Goal: Transaction & Acquisition: Purchase product/service

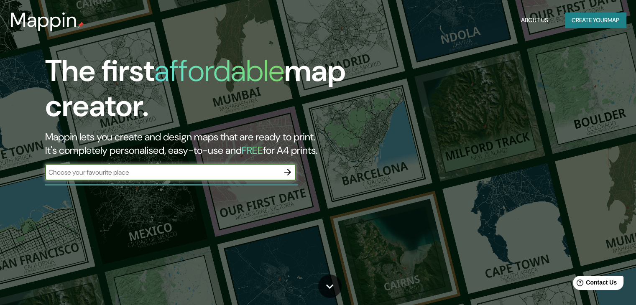
click at [189, 173] on input "text" at bounding box center [162, 173] width 234 height 10
click at [181, 173] on input "text" at bounding box center [162, 173] width 234 height 10
type input "ITAGUI"
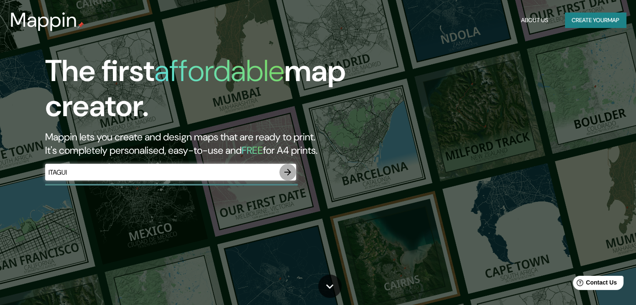
click at [288, 172] on icon "button" at bounding box center [287, 172] width 7 height 7
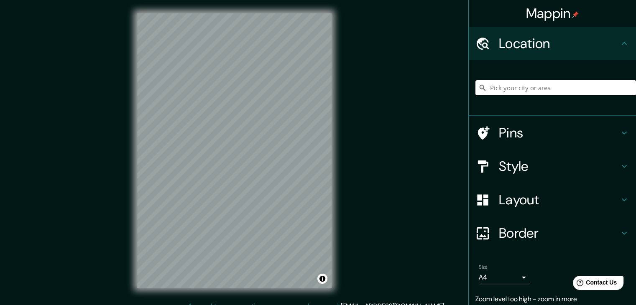
click at [506, 89] on input "Pick your city or area" at bounding box center [555, 87] width 160 height 15
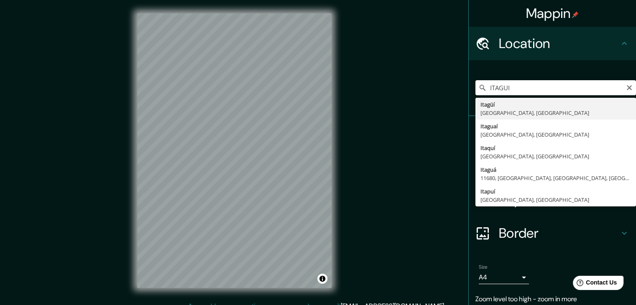
type input "Itagüí, [GEOGRAPHIC_DATA], [GEOGRAPHIC_DATA]"
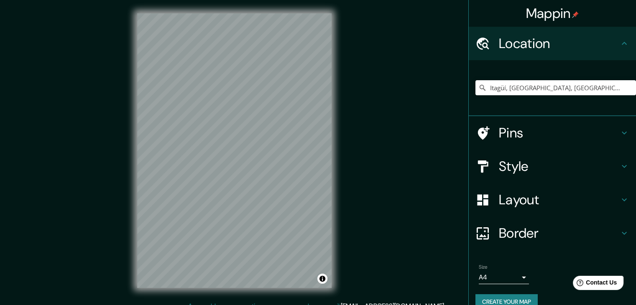
click at [536, 134] on h4 "Pins" at bounding box center [559, 133] width 120 height 17
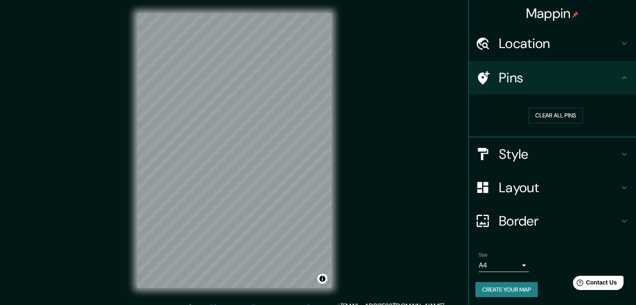
click at [532, 152] on h4 "Style" at bounding box center [559, 154] width 120 height 17
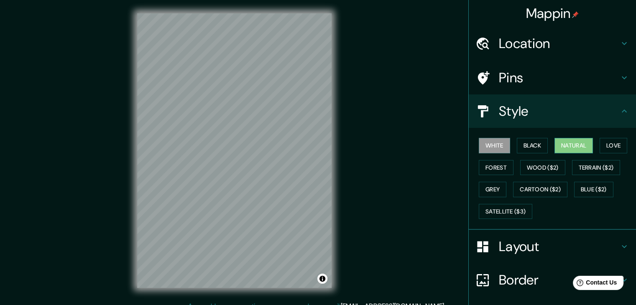
click at [579, 146] on button "Natural" at bounding box center [573, 145] width 38 height 15
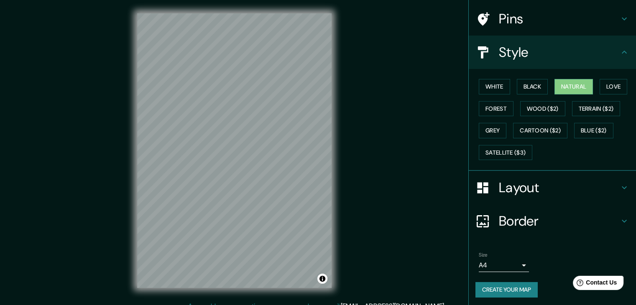
scroll to position [60, 0]
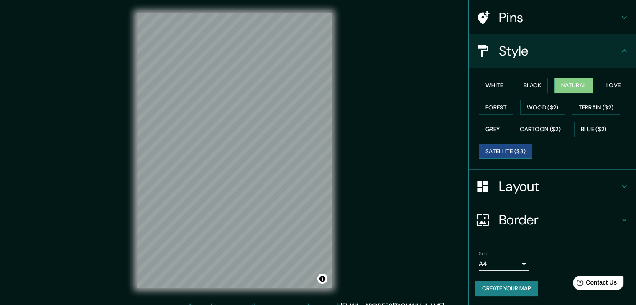
click at [498, 150] on button "Satellite ($3)" at bounding box center [505, 151] width 53 height 15
click at [562, 87] on button "Natural" at bounding box center [573, 85] width 38 height 15
click at [526, 87] on button "Black" at bounding box center [532, 85] width 31 height 15
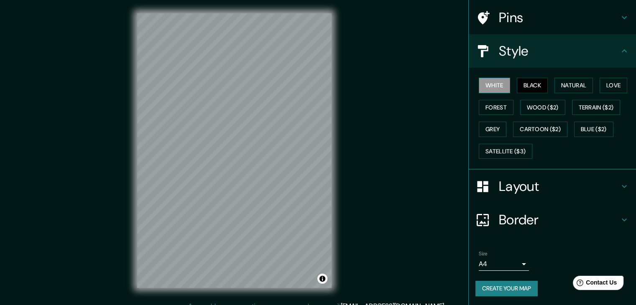
click at [492, 87] on button "White" at bounding box center [494, 85] width 31 height 15
click at [517, 86] on button "Black" at bounding box center [532, 85] width 31 height 15
click at [540, 181] on h4 "Layout" at bounding box center [559, 186] width 120 height 17
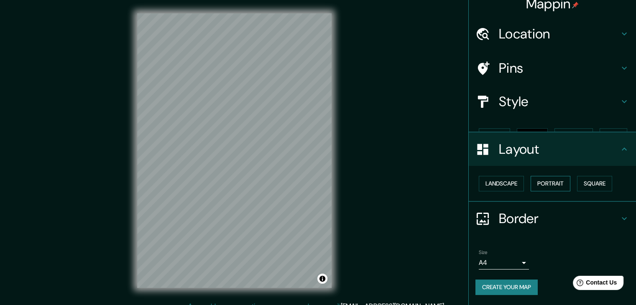
scroll to position [0, 0]
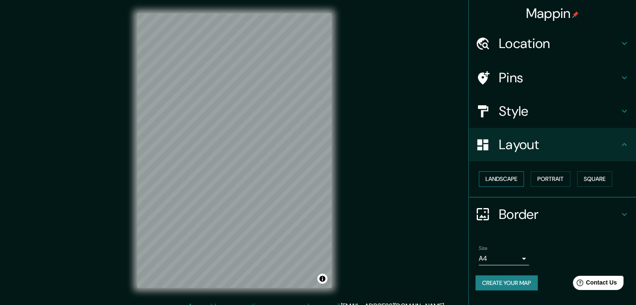
click at [502, 181] on button "Landscape" at bounding box center [501, 178] width 45 height 15
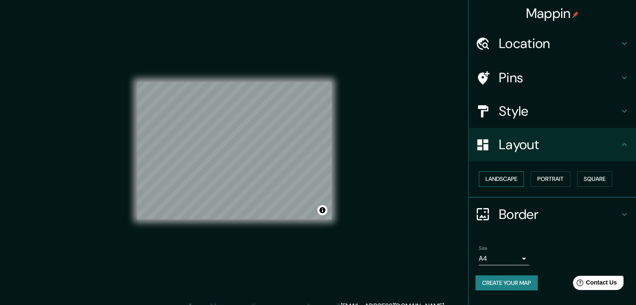
click at [502, 181] on button "Landscape" at bounding box center [501, 178] width 45 height 15
click at [545, 176] on button "Portrait" at bounding box center [550, 178] width 40 height 15
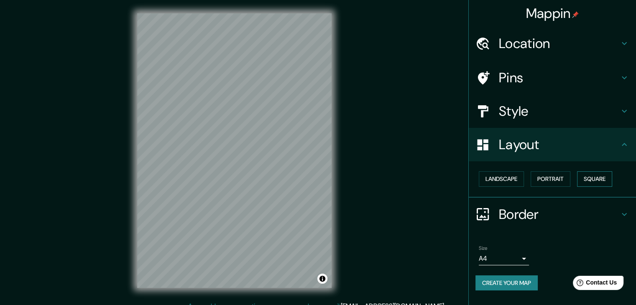
click at [594, 178] on button "Square" at bounding box center [594, 178] width 35 height 15
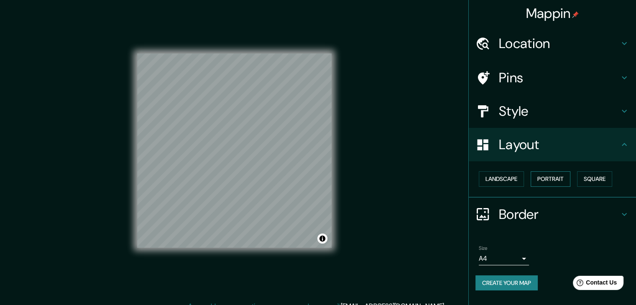
click at [567, 179] on button "Portrait" at bounding box center [550, 178] width 40 height 15
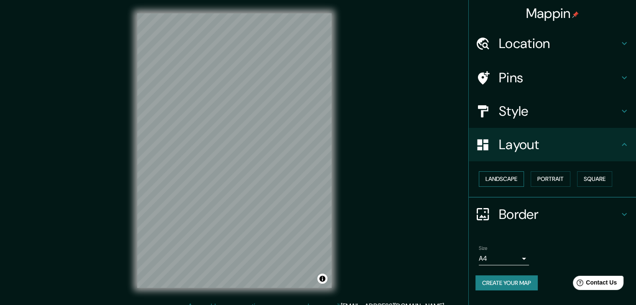
click at [502, 184] on button "Landscape" at bounding box center [501, 178] width 45 height 15
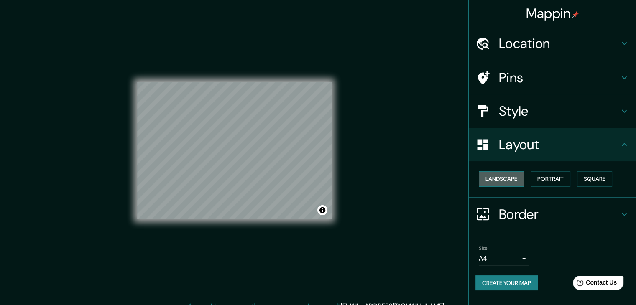
click at [503, 183] on button "Landscape" at bounding box center [501, 178] width 45 height 15
click at [520, 121] on div "Style" at bounding box center [552, 110] width 167 height 33
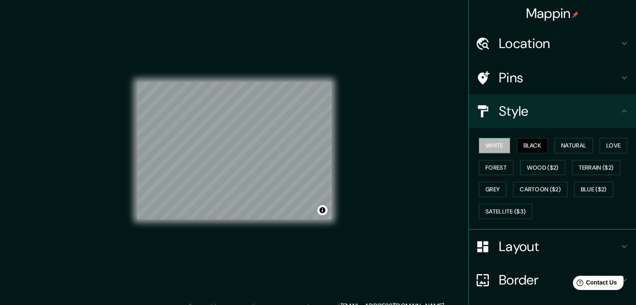
click at [492, 148] on button "White" at bounding box center [494, 145] width 31 height 15
click at [517, 143] on button "Black" at bounding box center [532, 145] width 31 height 15
drag, startPoint x: 548, startPoint y: 144, endPoint x: 554, endPoint y: 145, distance: 6.0
click at [550, 144] on div "White Black Natural Love Forest Wood ($2) Terrain ($2) Grey Cartoon ($2) Blue (…" at bounding box center [555, 179] width 160 height 88
drag, startPoint x: 573, startPoint y: 146, endPoint x: 582, endPoint y: 147, distance: 8.8
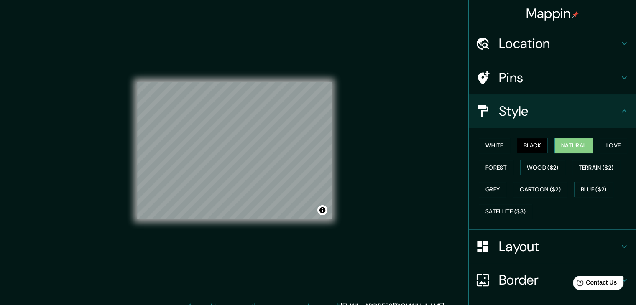
click at [573, 146] on button "Natural" at bounding box center [573, 145] width 38 height 15
click at [605, 144] on button "Love" at bounding box center [613, 145] width 28 height 15
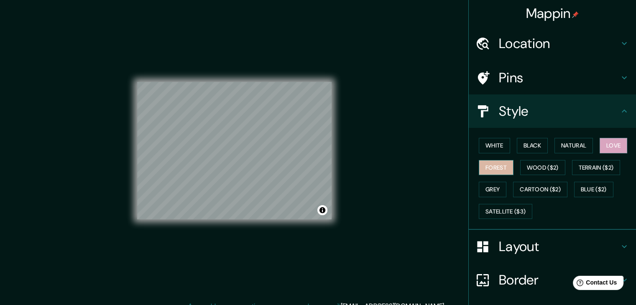
click at [488, 162] on button "Forest" at bounding box center [496, 167] width 35 height 15
click at [525, 162] on button "Wood ($2)" at bounding box center [542, 167] width 45 height 15
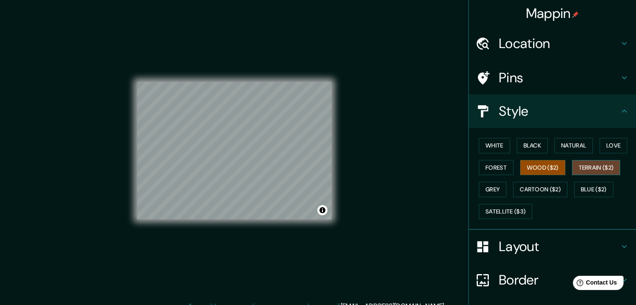
click at [588, 169] on button "Terrain ($2)" at bounding box center [596, 167] width 48 height 15
click at [495, 186] on button "Grey" at bounding box center [493, 189] width 28 height 15
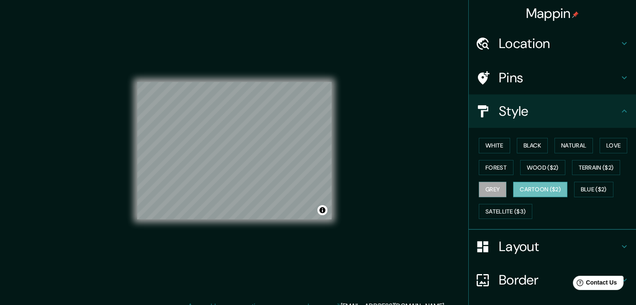
click at [520, 191] on button "Cartoon ($2)" at bounding box center [540, 189] width 54 height 15
click at [595, 191] on button "Blue ($2)" at bounding box center [593, 189] width 39 height 15
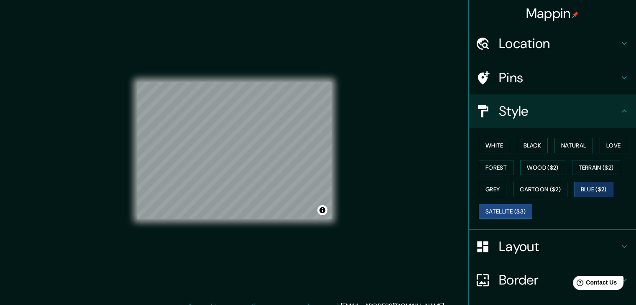
click at [513, 213] on button "Satellite ($3)" at bounding box center [505, 211] width 53 height 15
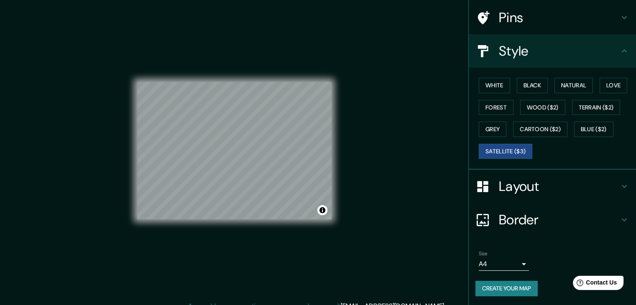
scroll to position [10, 0]
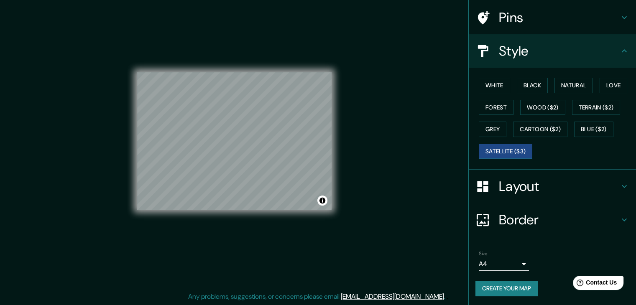
click at [518, 216] on h4 "Border" at bounding box center [559, 219] width 120 height 17
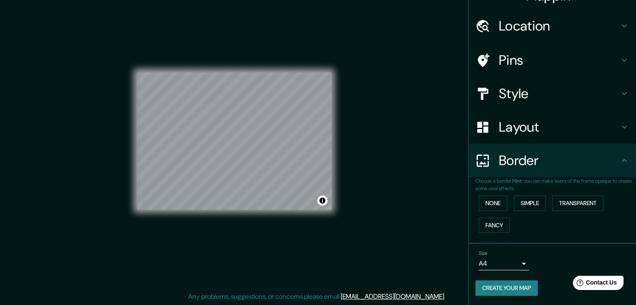
scroll to position [0, 0]
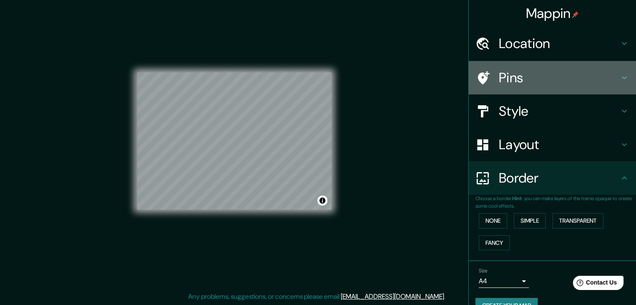
click at [517, 73] on h4 "Pins" at bounding box center [559, 77] width 120 height 17
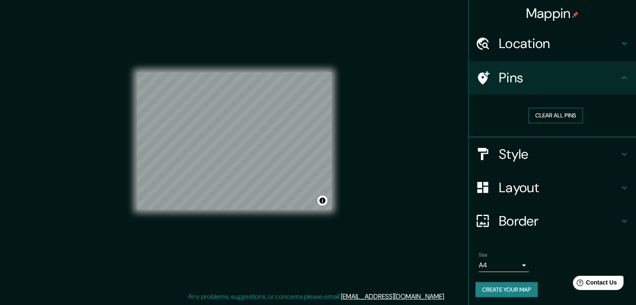
click at [545, 120] on button "Clear all pins" at bounding box center [555, 115] width 54 height 15
